Goal: Obtain resource: Obtain resource

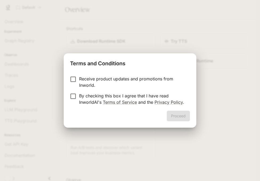
click at [149, 97] on p "By checking this box I agree that I have read InworldAI's Terms of Service and …" at bounding box center [132, 99] width 106 height 13
click at [172, 115] on button "Proceed" at bounding box center [177, 116] width 23 height 11
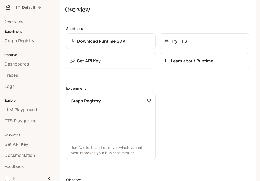
click at [116, 69] on button "Get API Key" at bounding box center [110, 61] width 90 height 16
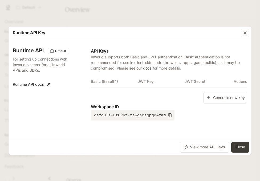
click at [210, 96] on icon "button" at bounding box center [207, 97] width 5 height 5
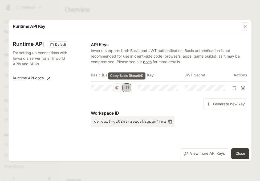
click at [128, 88] on icon "Copy Basic (Base64)" at bounding box center [126, 88] width 4 height 4
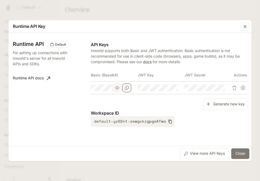
click at [241, 151] on button "Close" at bounding box center [240, 154] width 18 height 11
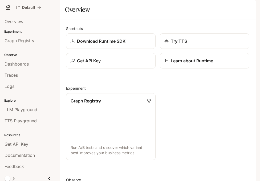
click at [247, 5] on icon "button" at bounding box center [248, 7] width 4 height 4
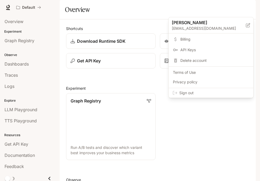
click at [219, 93] on span "Sign out" at bounding box center [214, 92] width 70 height 5
